Goal: Navigation & Orientation: Find specific page/section

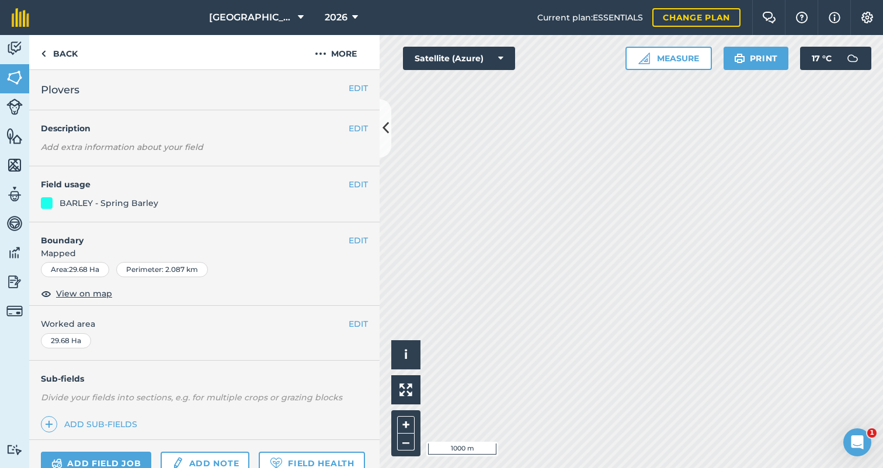
click at [257, 13] on span "[GEOGRAPHIC_DATA]" at bounding box center [251, 18] width 84 height 14
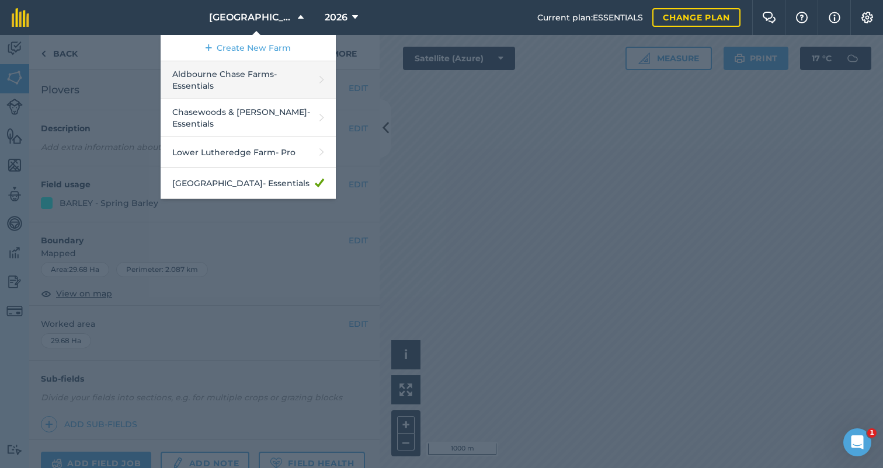
click at [234, 71] on link "Aldbourne Chase Farms - Essentials" at bounding box center [248, 80] width 175 height 38
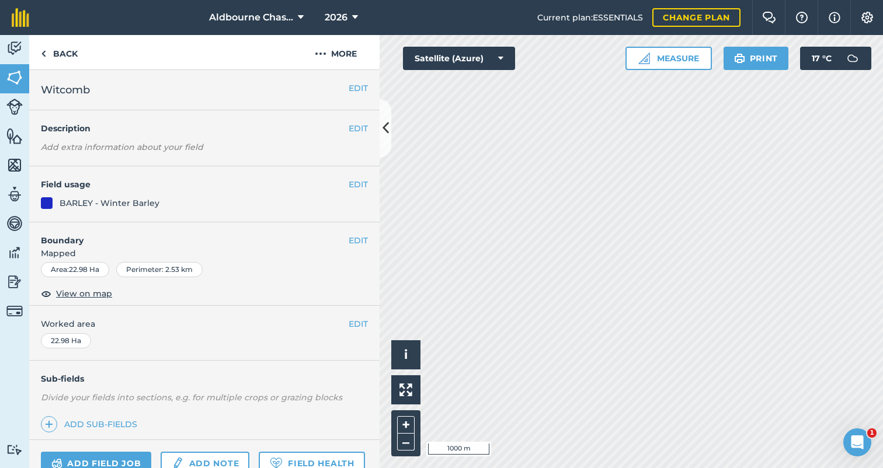
click at [280, 15] on span "Aldbourne Chase Farms" at bounding box center [251, 18] width 84 height 14
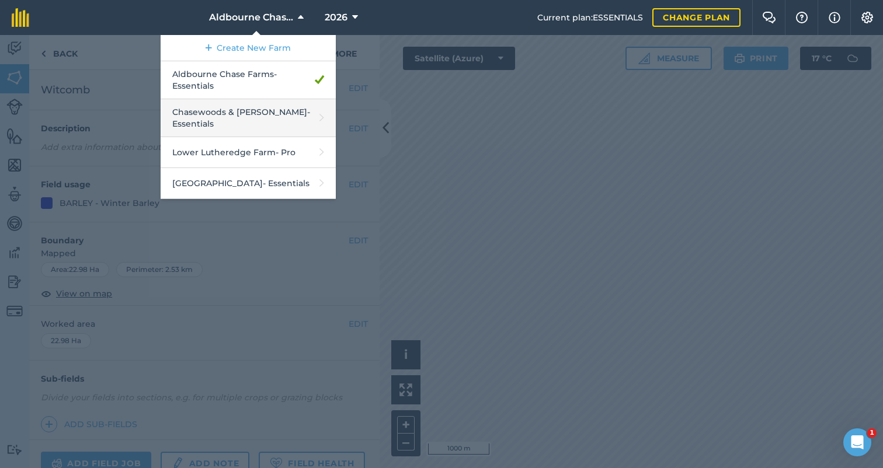
click at [273, 107] on link "Chasewoods & [PERSON_NAME] - Essentials" at bounding box center [248, 118] width 175 height 38
